Goal: Complete application form

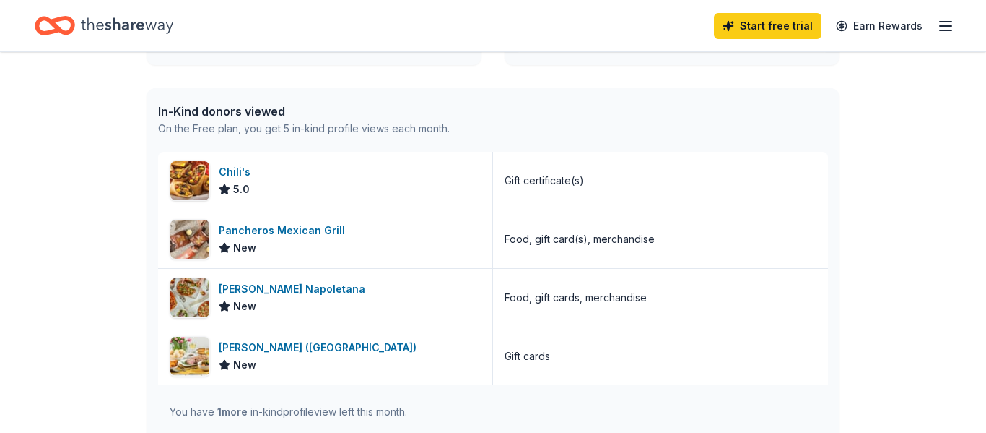
scroll to position [354, 0]
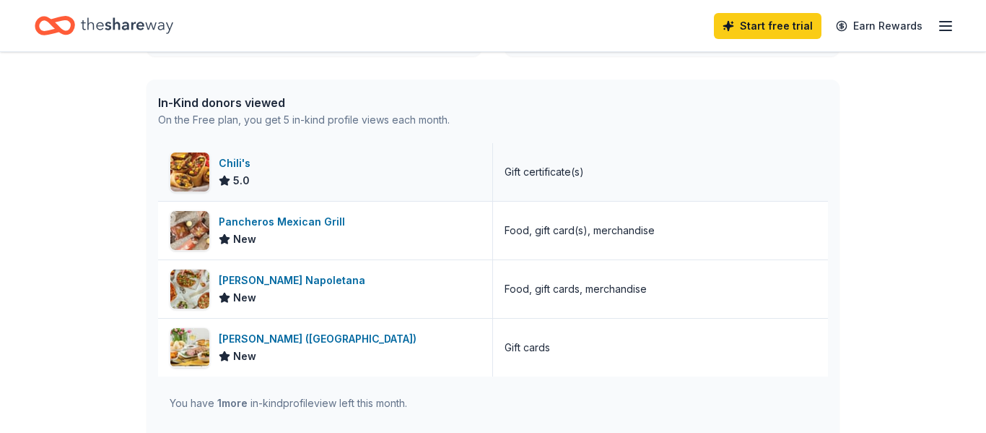
click at [219, 180] on icon at bounding box center [225, 181] width 12 height 12
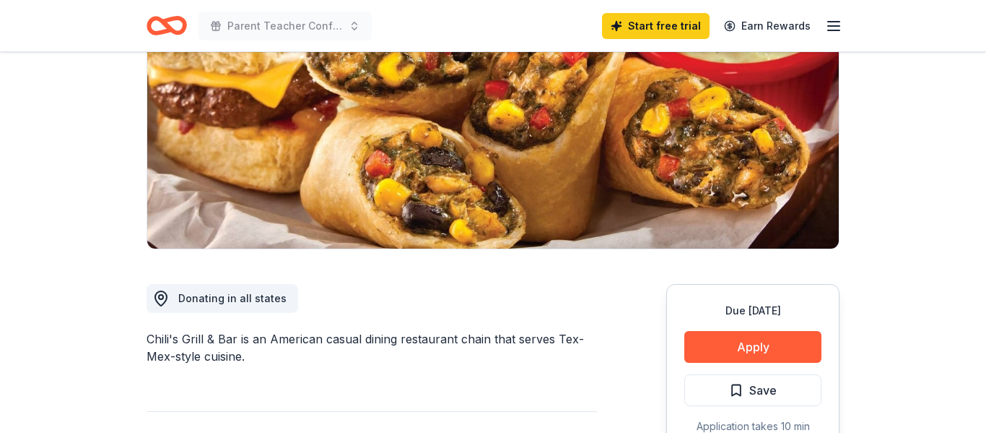
scroll to position [348, 0]
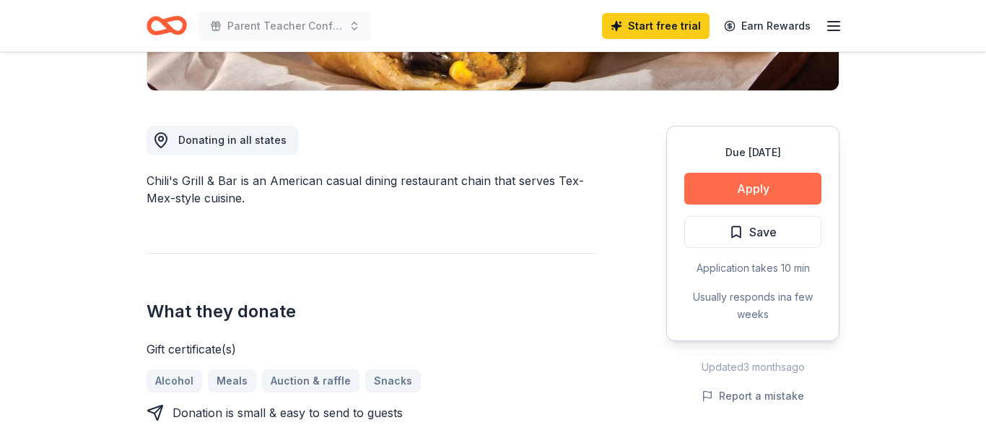
click at [755, 186] on button "Apply" at bounding box center [753, 189] width 137 height 32
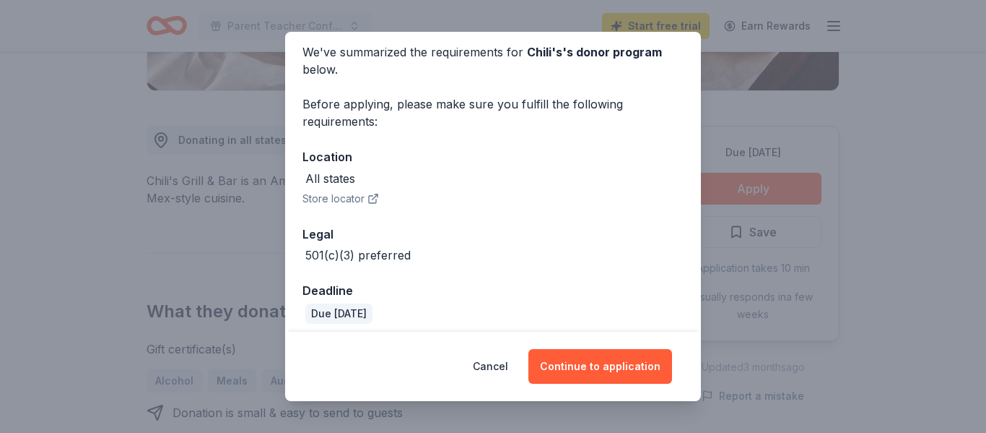
scroll to position [68, 0]
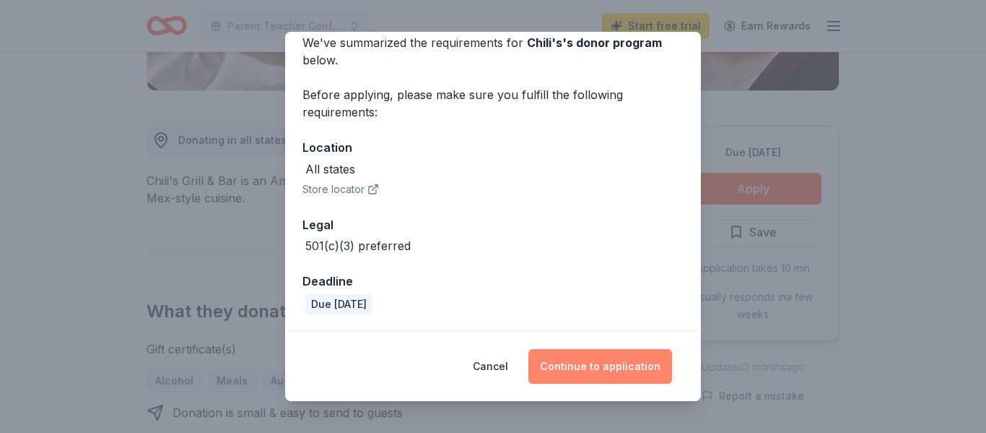
click at [615, 372] on button "Continue to application" at bounding box center [601, 366] width 144 height 35
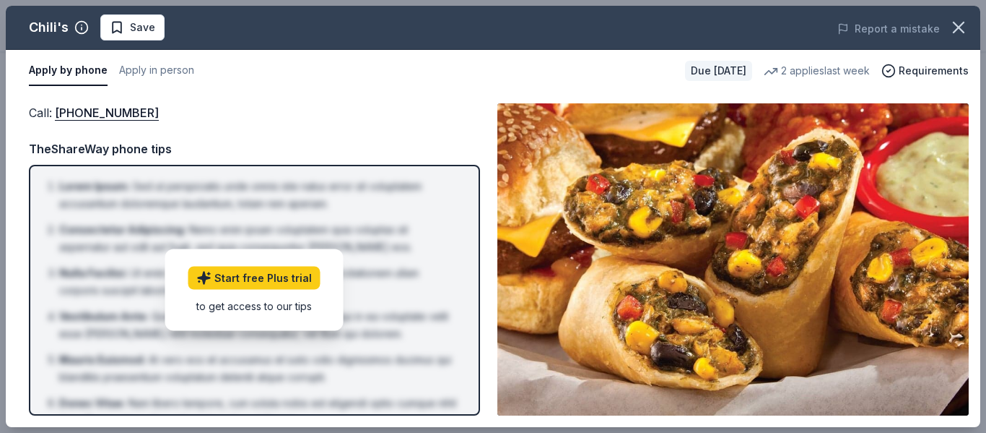
click at [285, 123] on div "Call : [PHONE_NUMBER] TheShareWay phone tips Lorem Ipsum : Sed ut perspiciatis …" at bounding box center [254, 259] width 451 height 312
click at [306, 105] on div "Call : [PHONE_NUMBER]" at bounding box center [254, 112] width 451 height 19
click at [171, 69] on button "Apply in person" at bounding box center [156, 71] width 75 height 30
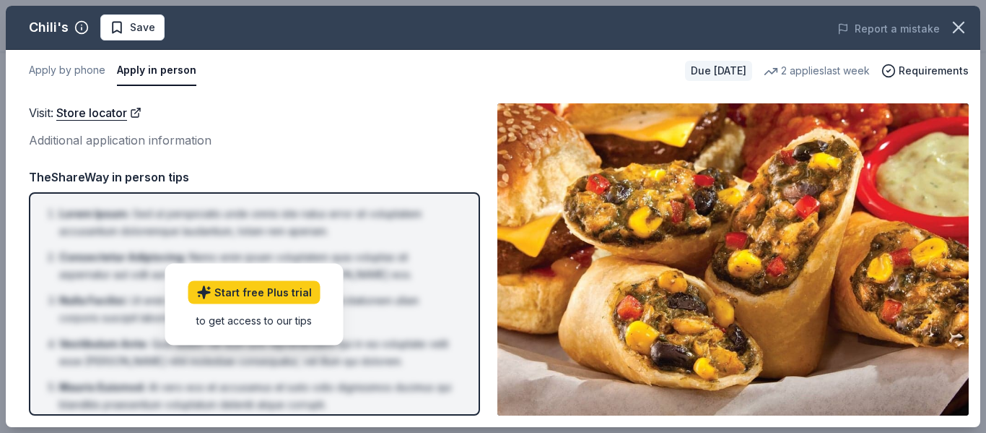
click at [735, 75] on div "Due [DATE]" at bounding box center [718, 71] width 67 height 20
click at [95, 118] on link "Store locator" at bounding box center [98, 112] width 85 height 19
click at [951, 33] on icon "button" at bounding box center [959, 27] width 20 height 20
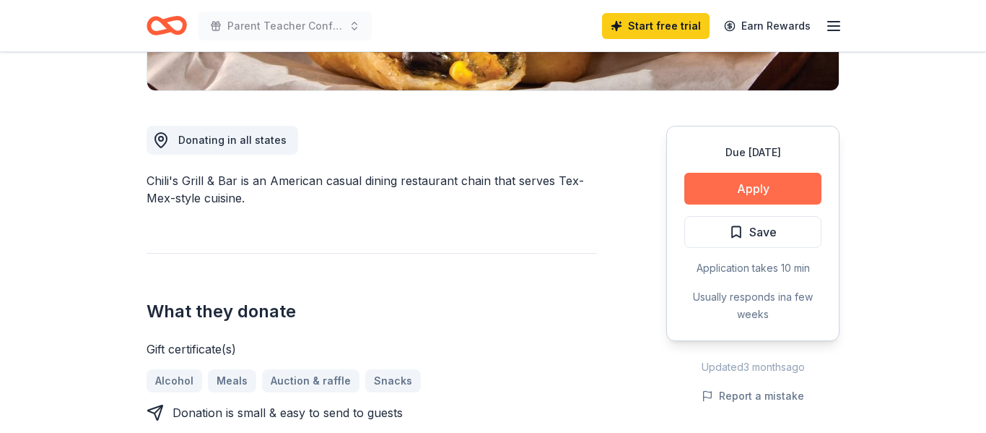
click at [770, 186] on button "Apply" at bounding box center [753, 189] width 137 height 32
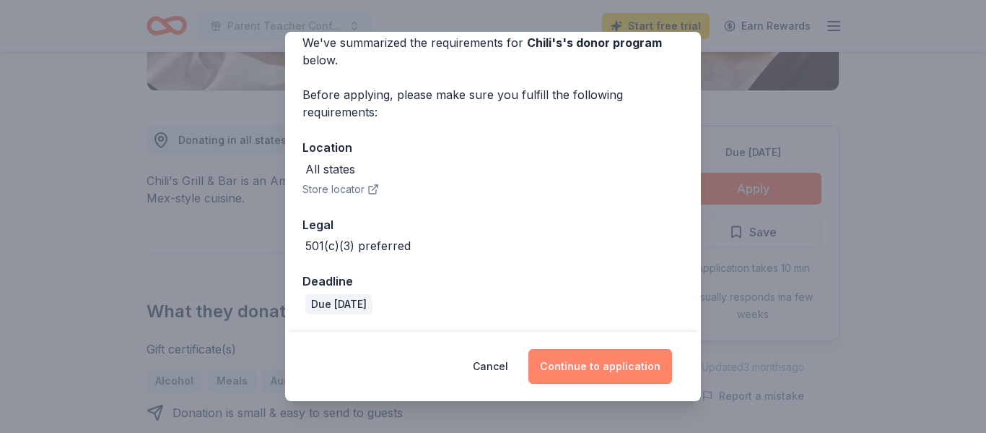
click at [602, 375] on button "Continue to application" at bounding box center [601, 366] width 144 height 35
